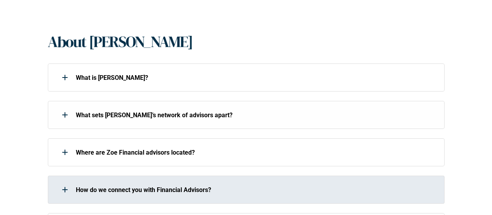
scroll to position [195, 0]
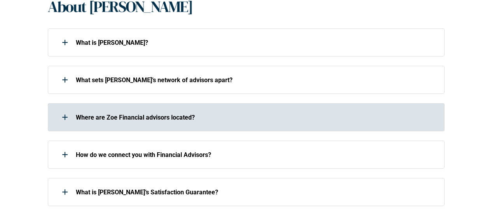
click at [139, 114] on p "Where are Zoe Financial advisors located?" at bounding box center [255, 117] width 359 height 7
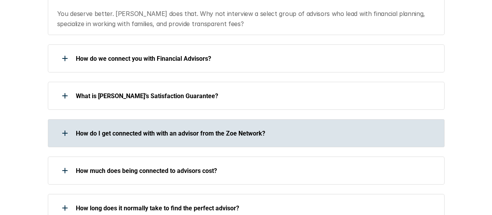
scroll to position [467, 0]
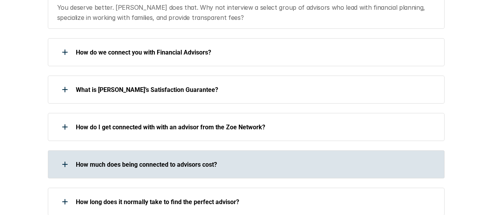
click at [193, 161] on p "How much does being connected to advisors cost?" at bounding box center [255, 164] width 359 height 7
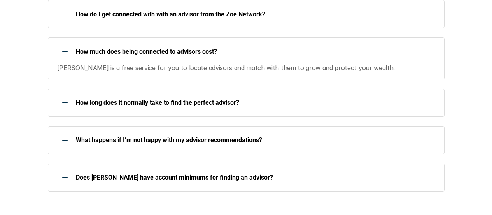
scroll to position [584, 0]
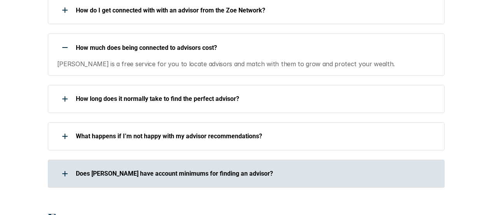
click at [213, 170] on p "Does [PERSON_NAME] have account minimums for finding an advisor?" at bounding box center [255, 173] width 359 height 7
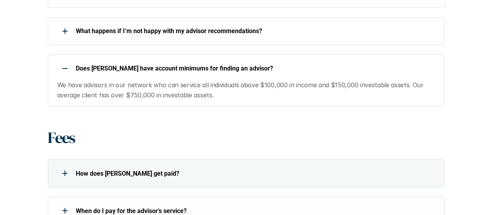
scroll to position [778, 0]
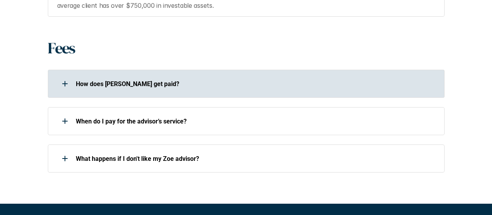
click at [100, 82] on div "How does [PERSON_NAME] get paid?" at bounding box center [246, 84] width 397 height 28
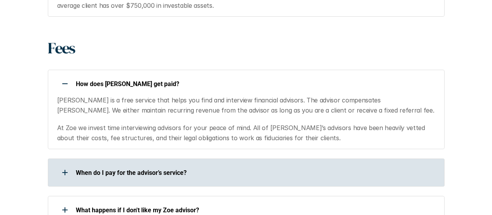
click at [95, 169] on p "When do I pay for the advisor’s service?" at bounding box center [255, 172] width 359 height 7
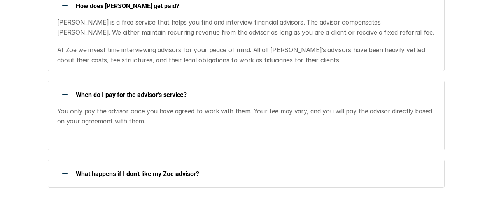
scroll to position [895, 0]
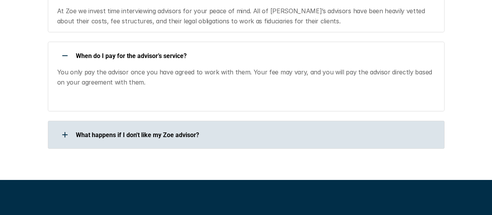
click at [116, 131] on p "What happens if I don't like my Zoe advisor?" at bounding box center [255, 134] width 359 height 7
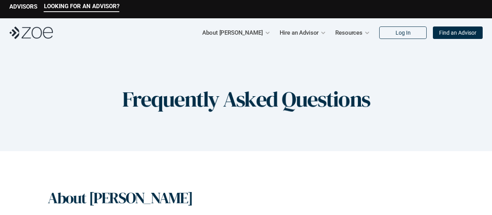
scroll to position [0, 0]
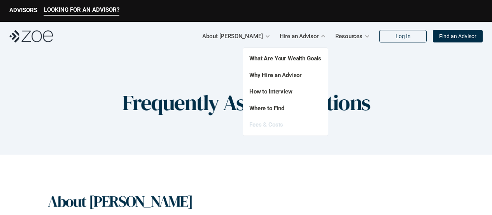
click at [272, 122] on link "Fees & Costs" at bounding box center [266, 124] width 34 height 7
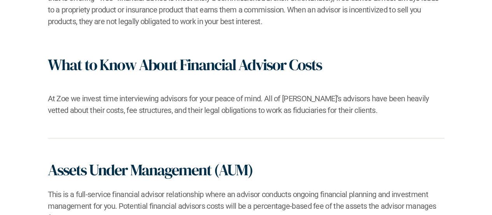
scroll to position [39, 0]
